Goal: Obtain resource: Obtain resource

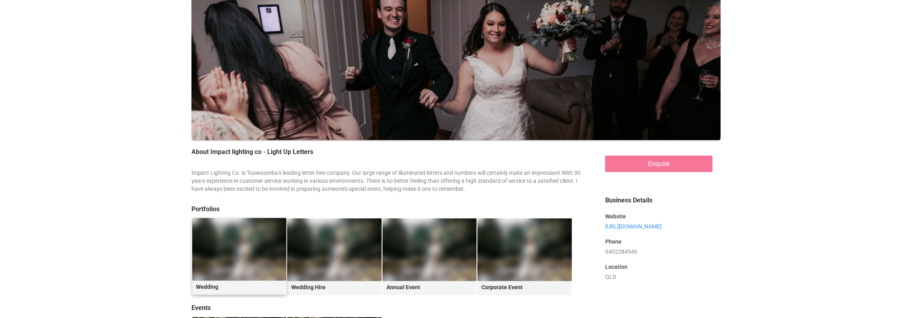
scroll to position [280, 0]
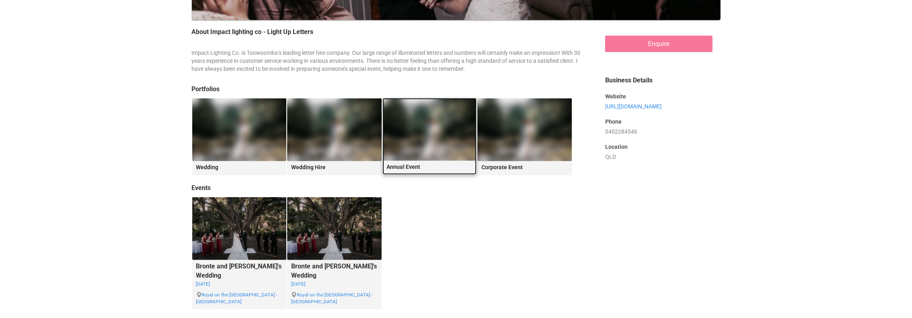
click at [413, 162] on legend "Annual Event" at bounding box center [430, 166] width 95 height 10
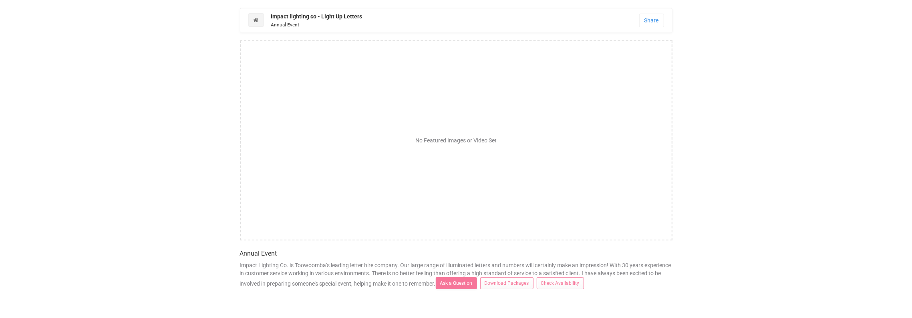
click at [534, 282] on link "Download Packages" at bounding box center [506, 284] width 53 height 12
click at [584, 283] on link "Check Availability" at bounding box center [560, 284] width 47 height 12
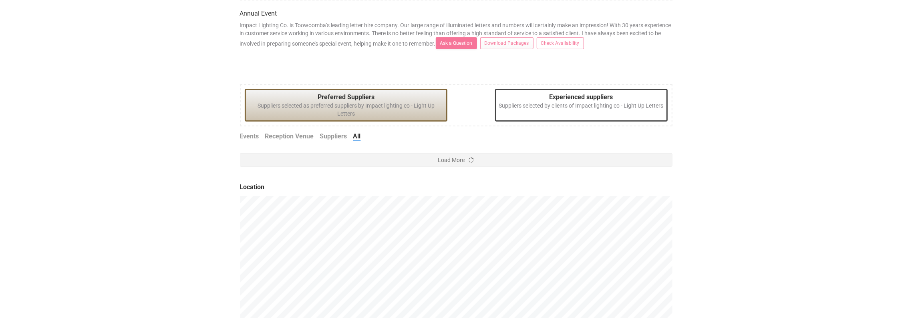
scroll to position [280, 0]
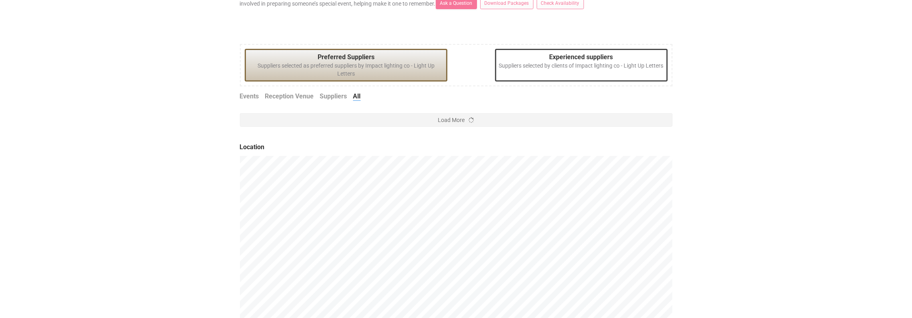
click at [244, 95] on link "Events" at bounding box center [249, 96] width 19 height 9
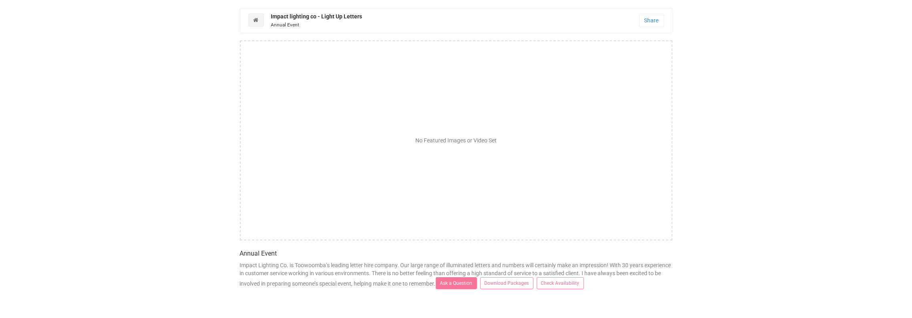
scroll to position [280, 0]
